Goal: Task Accomplishment & Management: Use online tool/utility

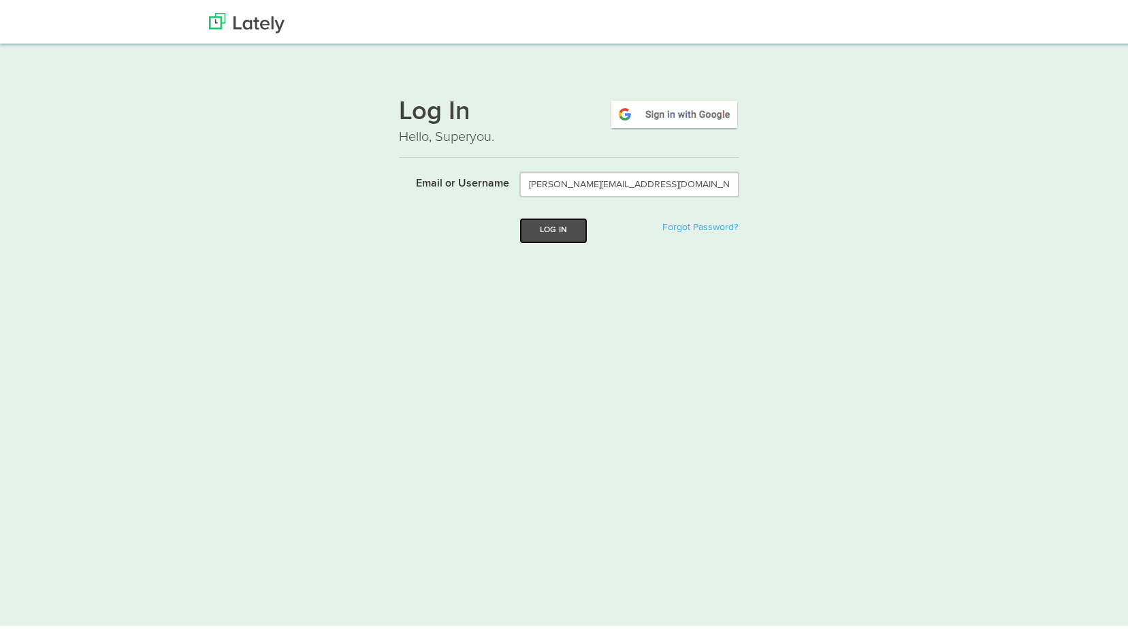
click at [531, 225] on button "Log In" at bounding box center [553, 227] width 68 height 25
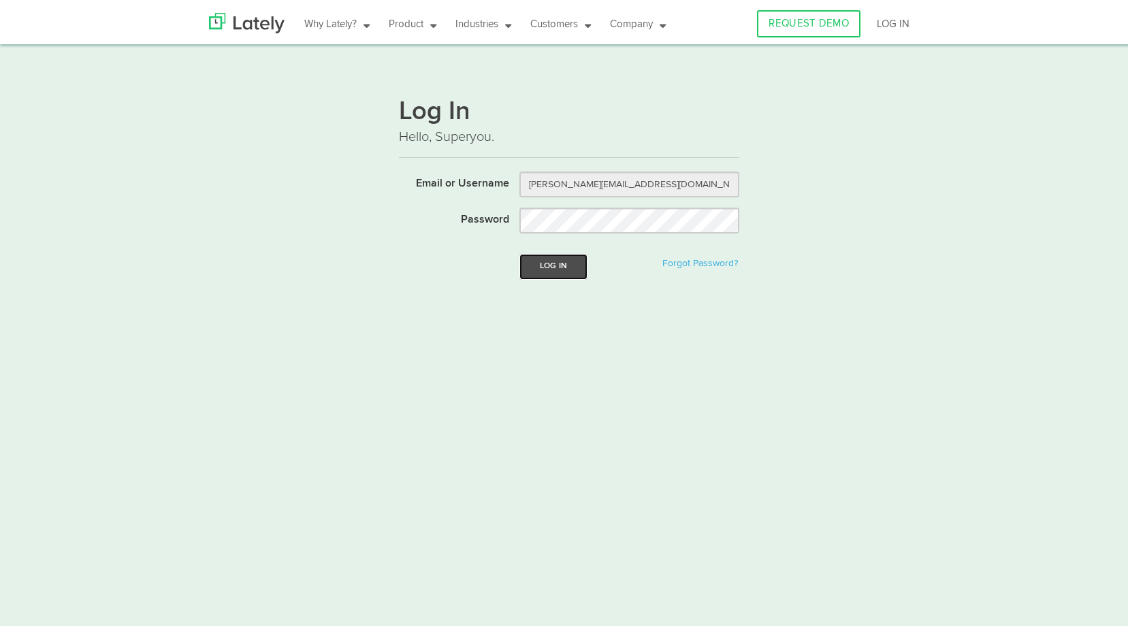
click at [561, 263] on button "Log In" at bounding box center [553, 263] width 68 height 25
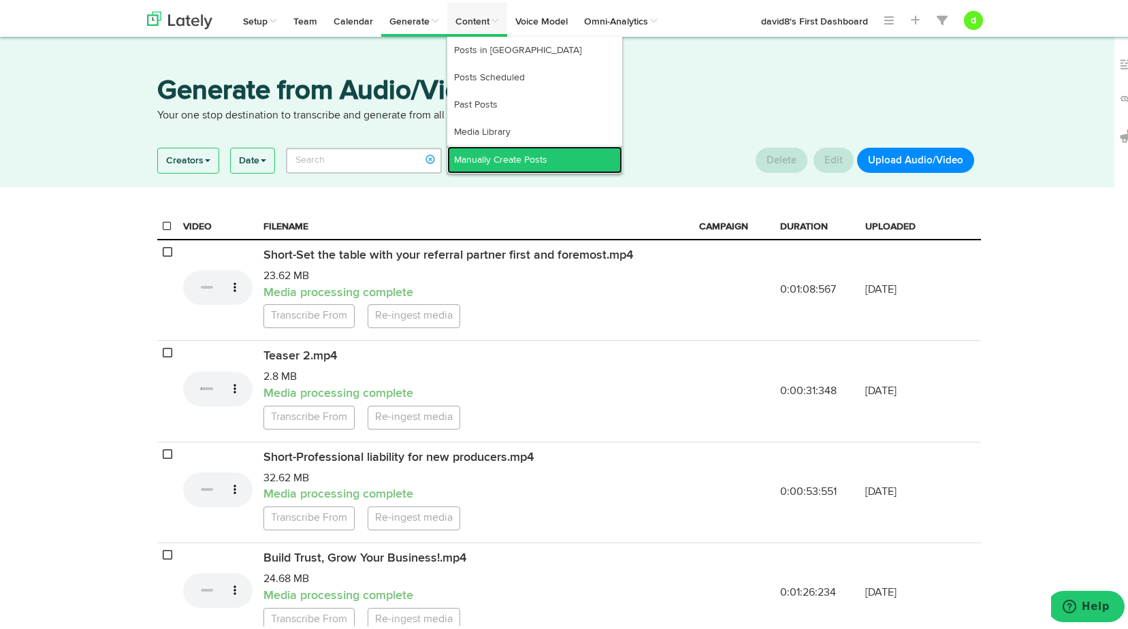
click at [490, 153] on link "Manually Create Posts" at bounding box center [534, 157] width 175 height 27
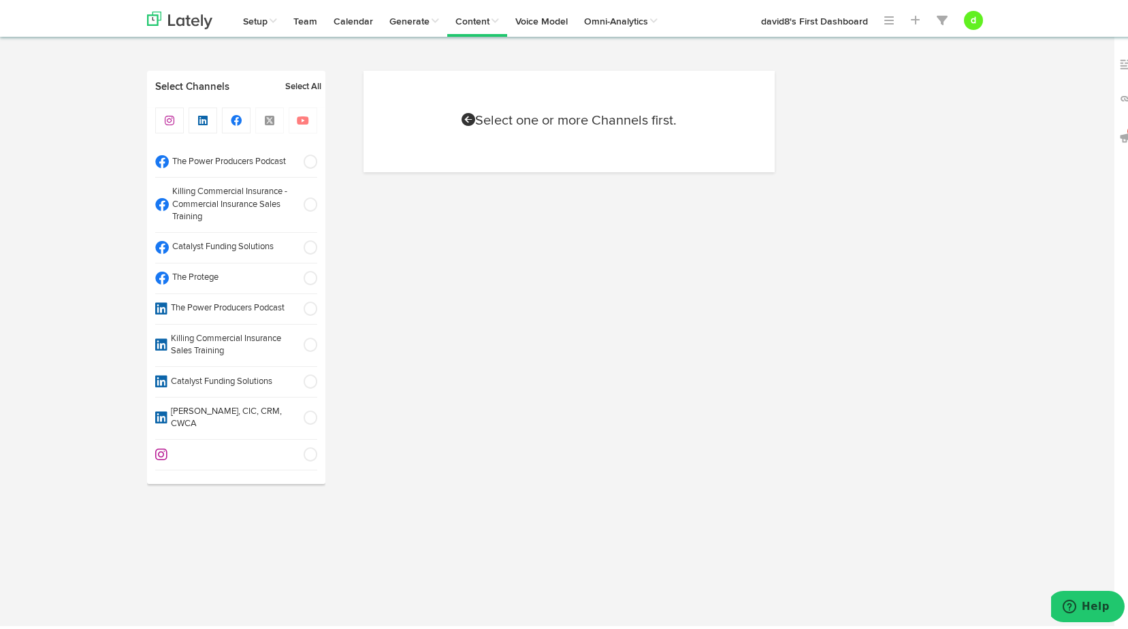
click at [302, 242] on span at bounding box center [306, 245] width 22 height 14
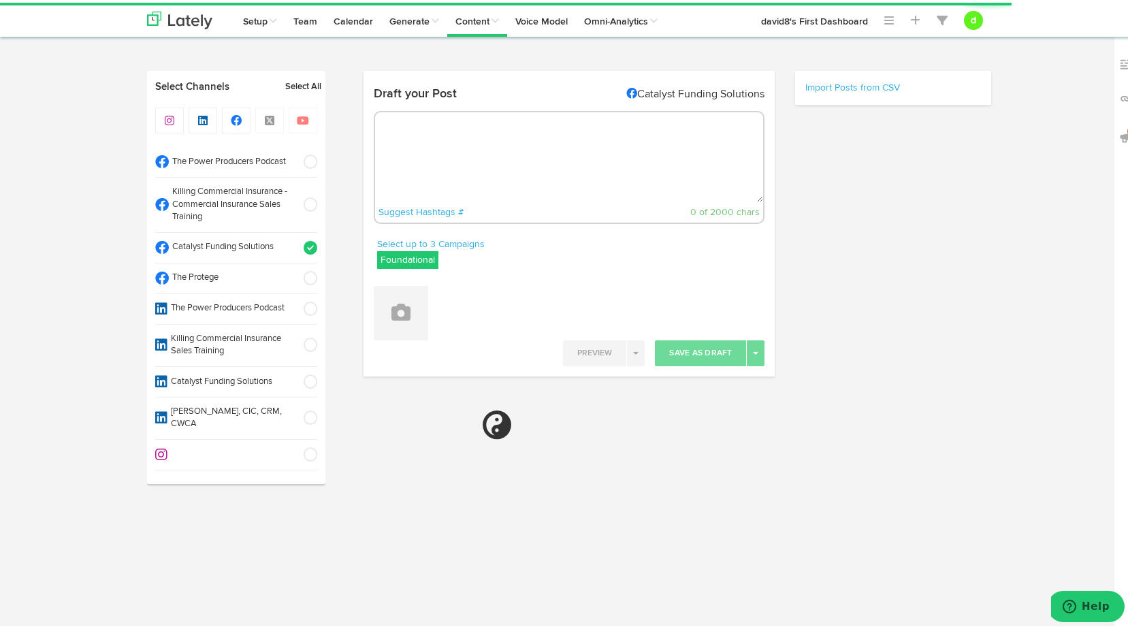
click at [400, 255] on label "Foundational" at bounding box center [407, 258] width 61 height 18
select select "8"
select select "10"
select select "PM"
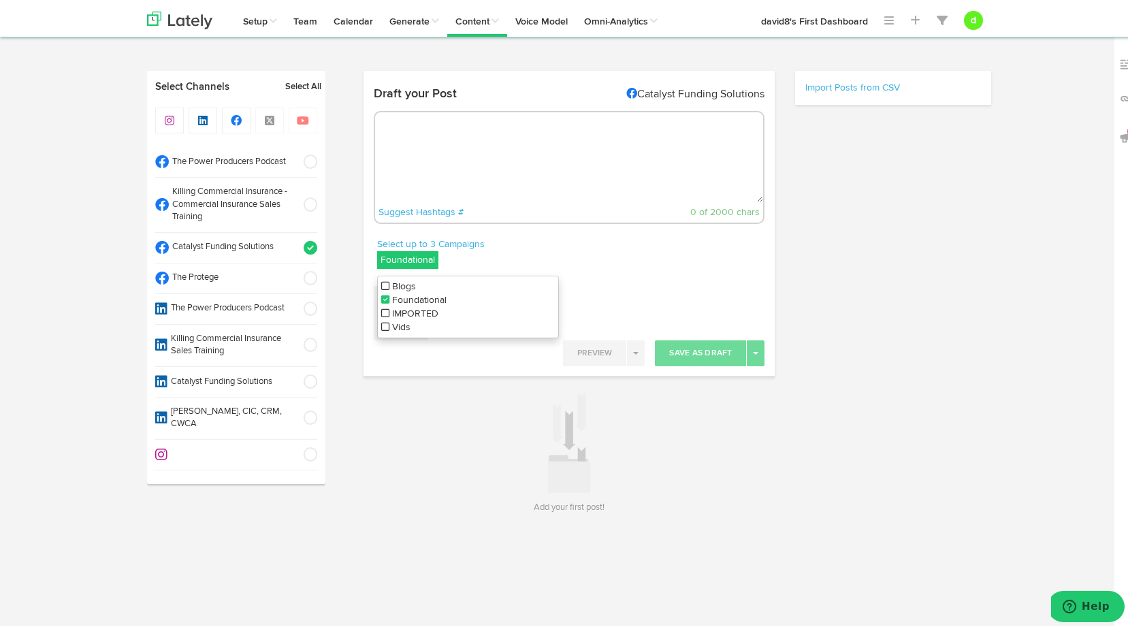
click at [381, 325] on icon at bounding box center [385, 324] width 8 height 10
click at [381, 295] on icon at bounding box center [385, 297] width 8 height 10
click at [611, 246] on div "Select up to 3 Campaigns Vids Blogs Foundational IMPORTED Vids" at bounding box center [570, 254] width 412 height 38
click at [511, 154] on textarea at bounding box center [569, 155] width 389 height 90
paste textarea ""Unlock the sleeping giant in professional lines for real growth! #CyberInsuran…"
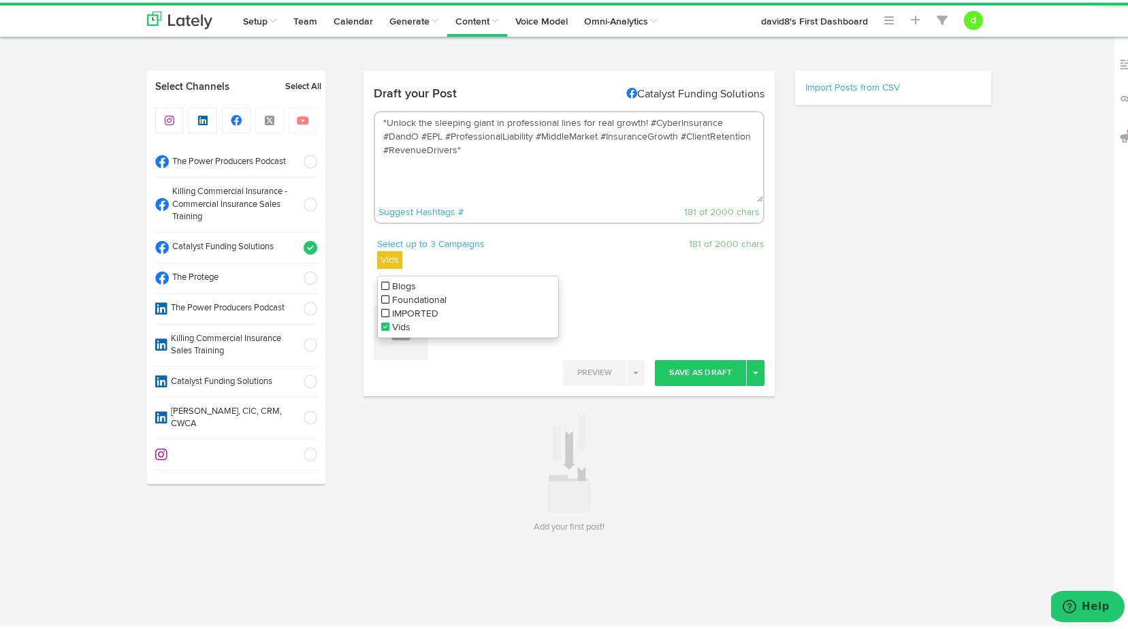
click at [380, 117] on textarea ""Unlock the sleeping giant in professional lines for real growth! #CyberInsuran…" at bounding box center [569, 155] width 389 height 90
click at [462, 149] on textarea "Unlock the sleeping giant in professional lines for real growth! #CyberInsuranc…" at bounding box center [569, 155] width 389 height 90
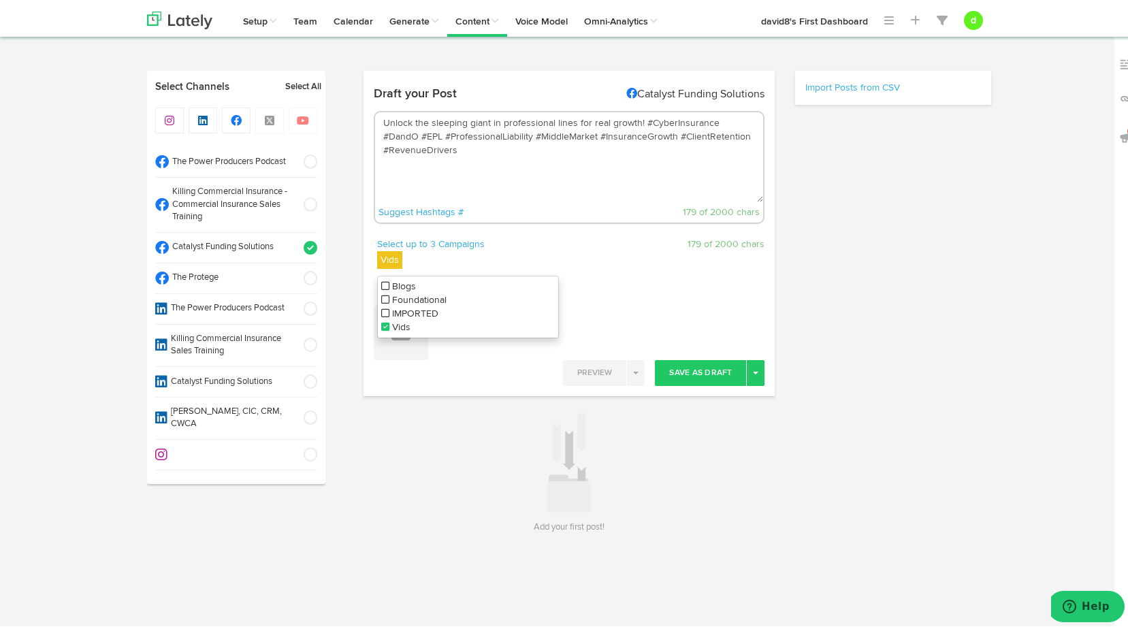
click at [638, 118] on textarea "Unlock the sleeping giant in professional lines for real growth! #CyberInsuranc…" at bounding box center [569, 155] width 389 height 90
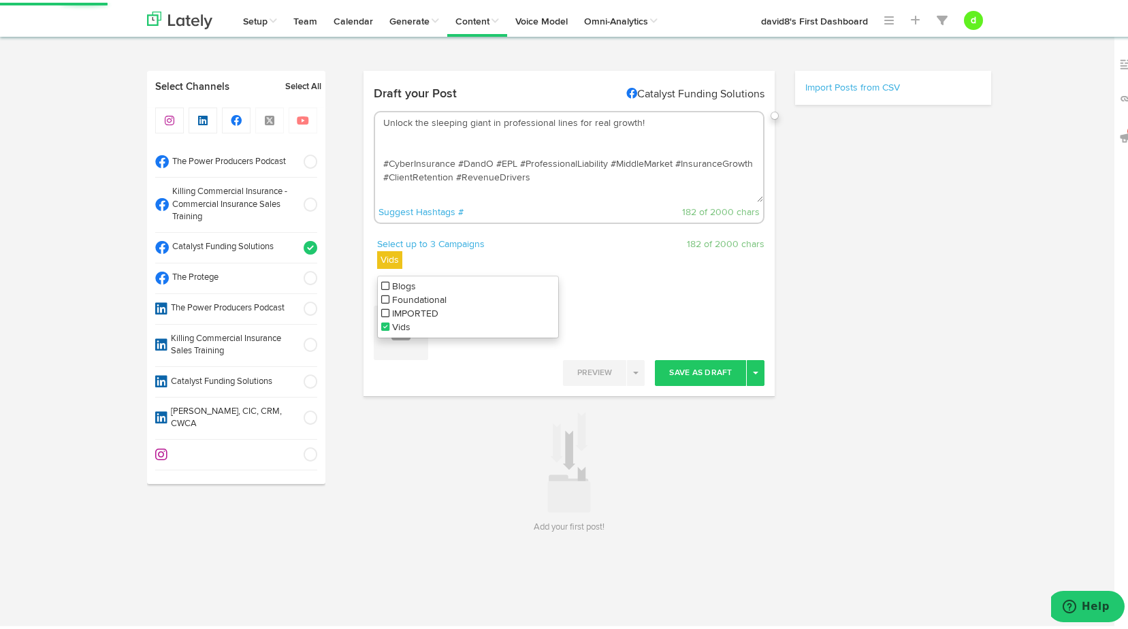
click at [383, 140] on textarea "Unlock the sleeping giant in professional lines for real growth! #CyberInsuranc…" at bounding box center [569, 155] width 389 height 90
click at [383, 136] on textarea "Unlock the sleeping giant in professional lines for real growth! #CyberInsuranc…" at bounding box center [569, 155] width 389 height 90
click at [381, 141] on textarea "Unlock the sleeping giant in professional lines for real growth! #CyberInsuranc…" at bounding box center [569, 155] width 389 height 90
click at [647, 116] on textarea "Unlock the sleeping giant in professional lines for real growth! #CyberInsuranc…" at bounding box center [569, 155] width 389 height 90
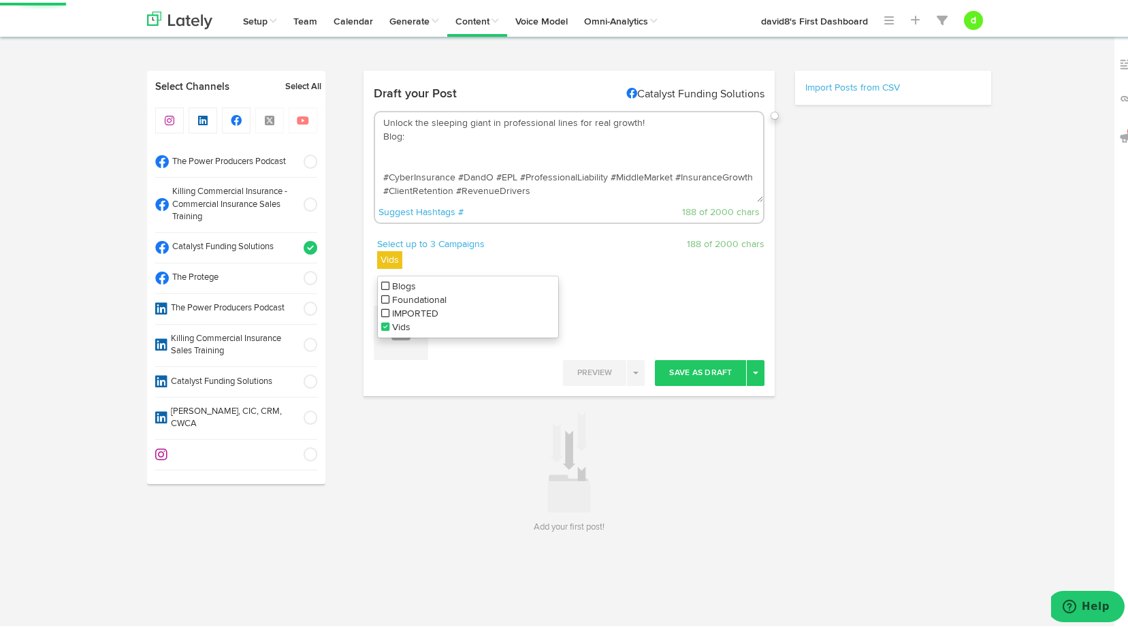
click at [383, 159] on textarea "Unlock the sleeping giant in professional lines for real growth! Blog: #CyberIn…" at bounding box center [569, 155] width 389 height 90
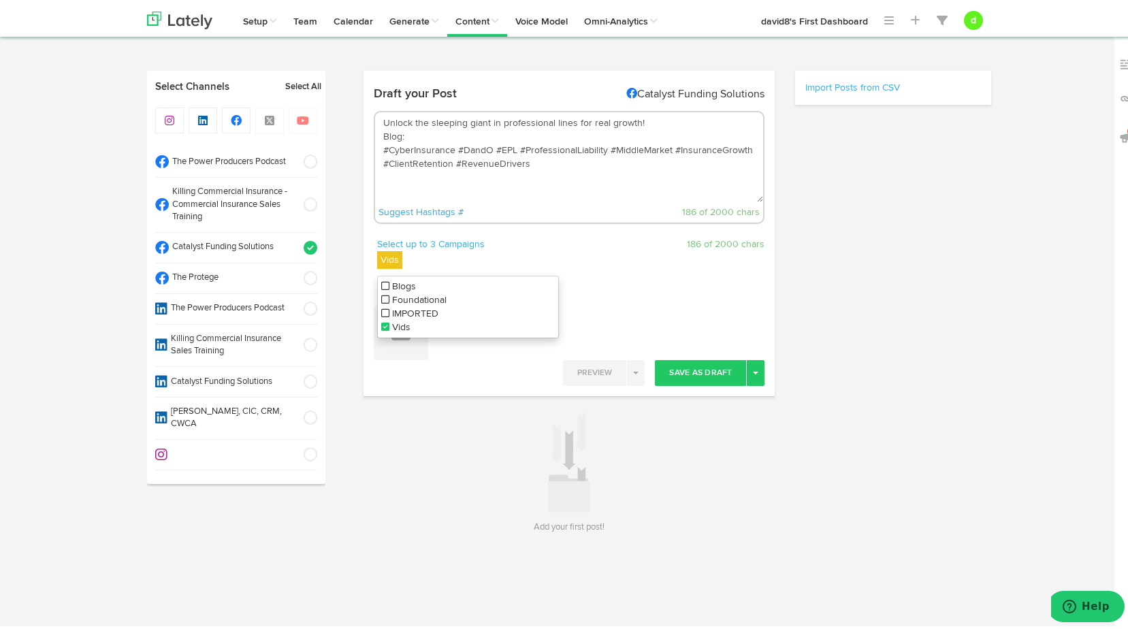
paste textarea "[URL][DOMAIN_NAME]"
type textarea "Unlock the sleeping giant in professional lines for real growth! Blog:[URL][DOM…"
click at [381, 287] on icon at bounding box center [385, 283] width 8 height 10
click at [378, 322] on li "Vids" at bounding box center [468, 325] width 180 height 14
click at [653, 246] on div "237 of 2000 chars" at bounding box center [672, 242] width 206 height 14
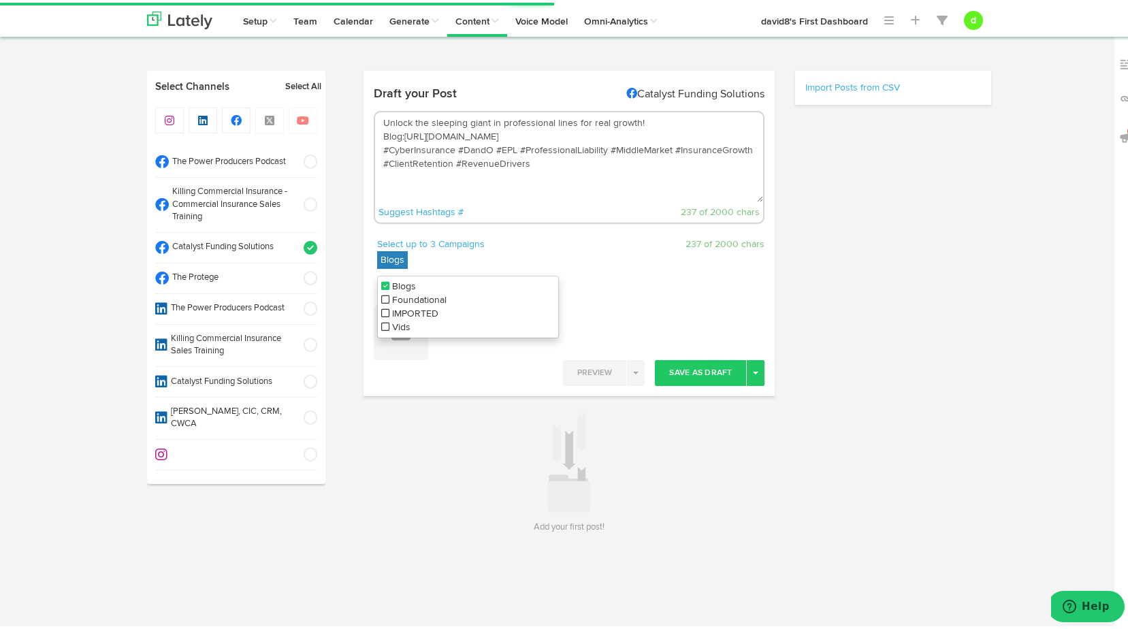
click at [653, 246] on div "237 of 2000 chars" at bounding box center [672, 242] width 206 height 14
click at [673, 285] on div at bounding box center [570, 283] width 412 height 20
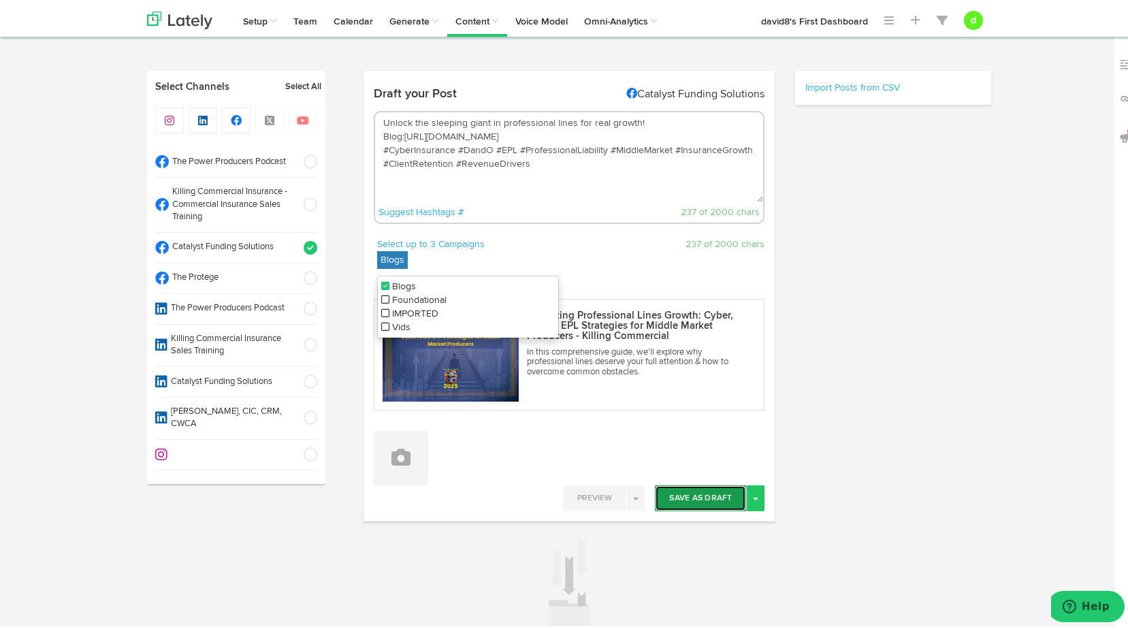
click at [694, 490] on button "Save As Draft" at bounding box center [700, 496] width 91 height 26
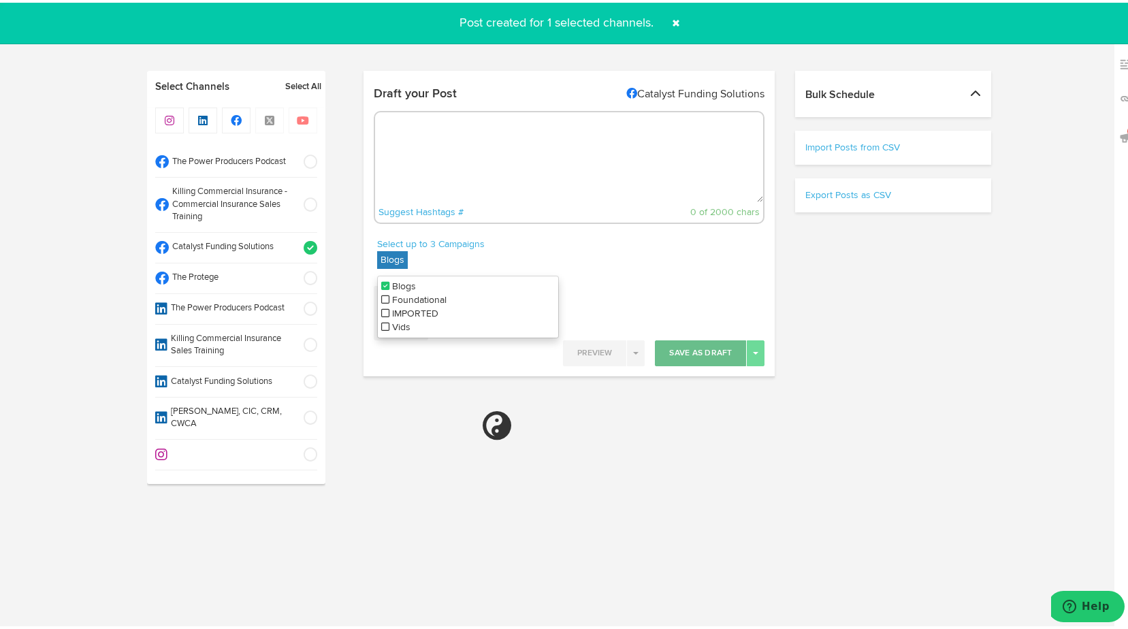
select select "11"
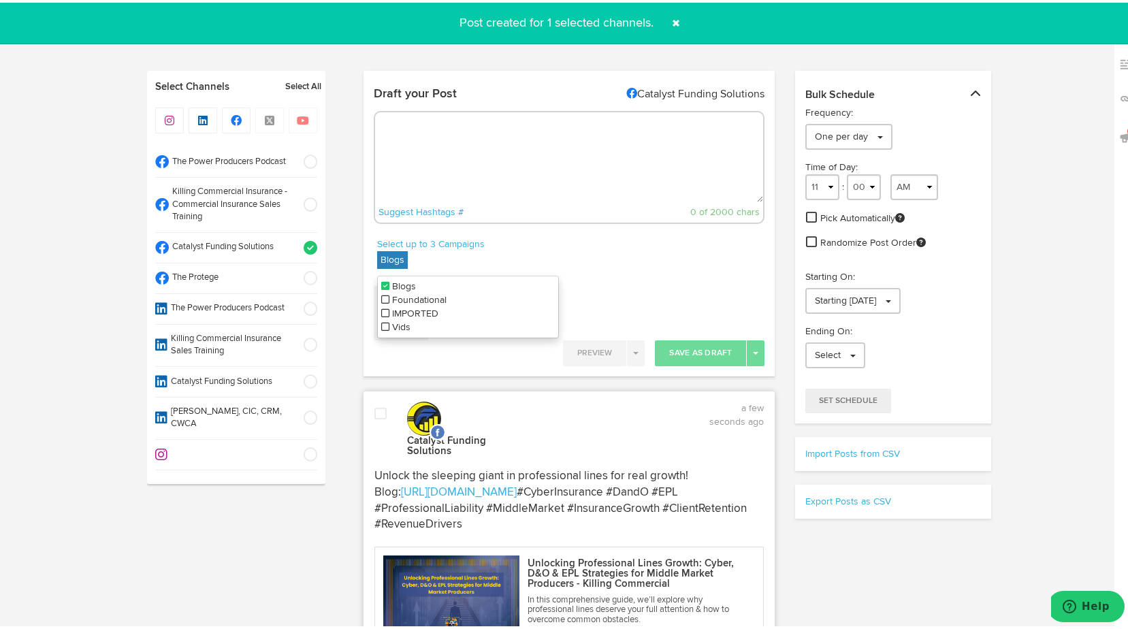
click at [379, 410] on span at bounding box center [380, 411] width 12 height 14
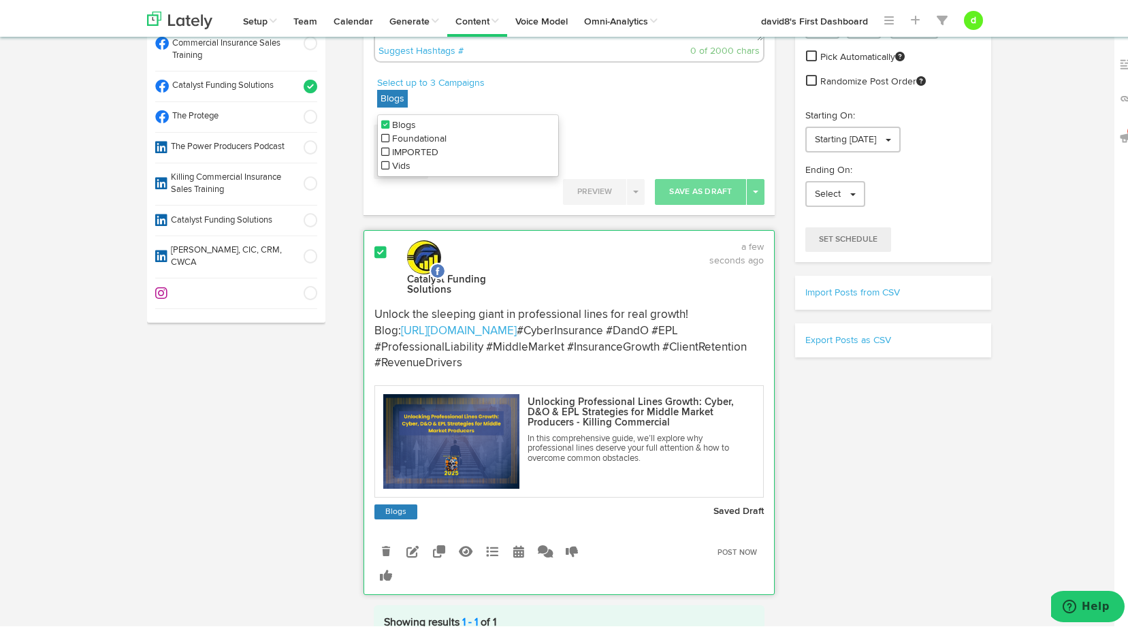
scroll to position [202, 0]
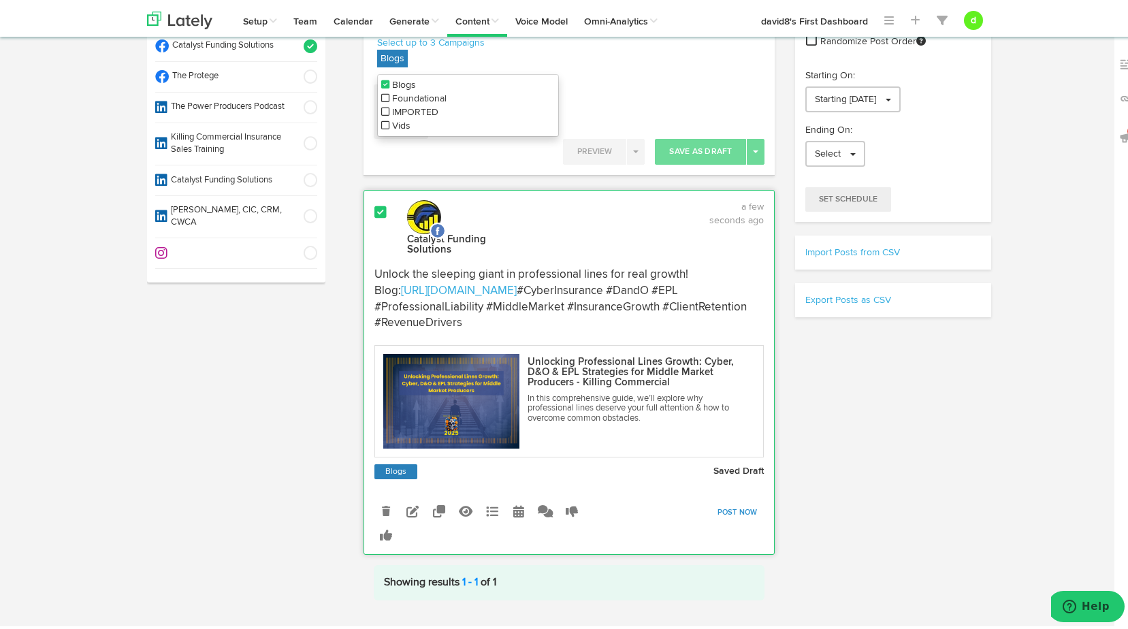
click at [741, 502] on link "Post Now" at bounding box center [738, 509] width 54 height 19
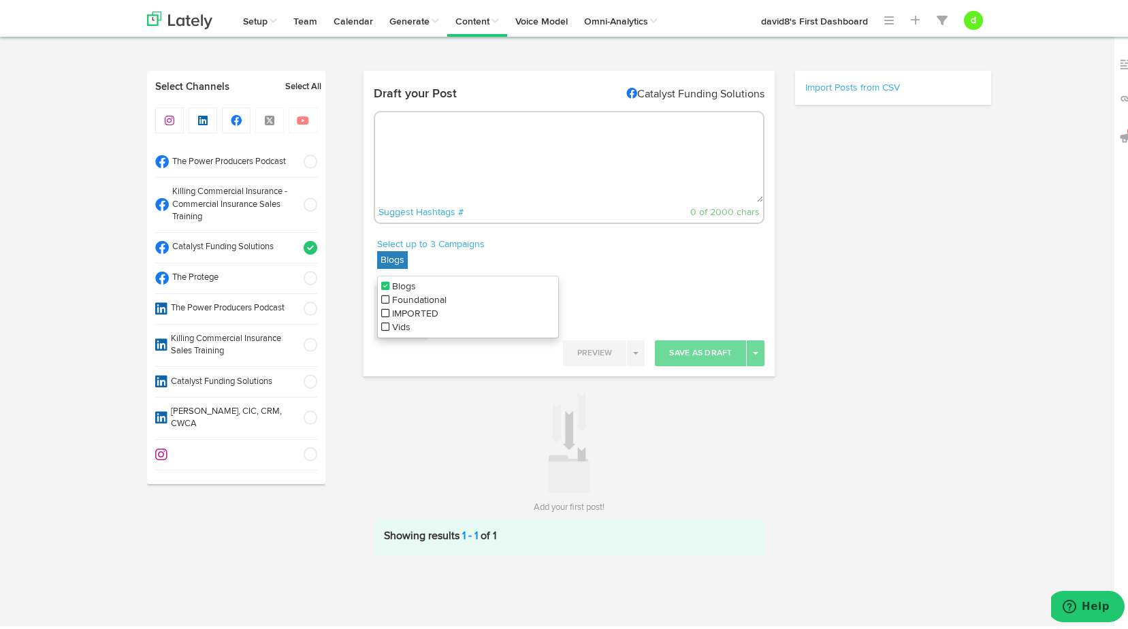
scroll to position [0, 0]
